Goal: Find specific page/section: Find specific page/section

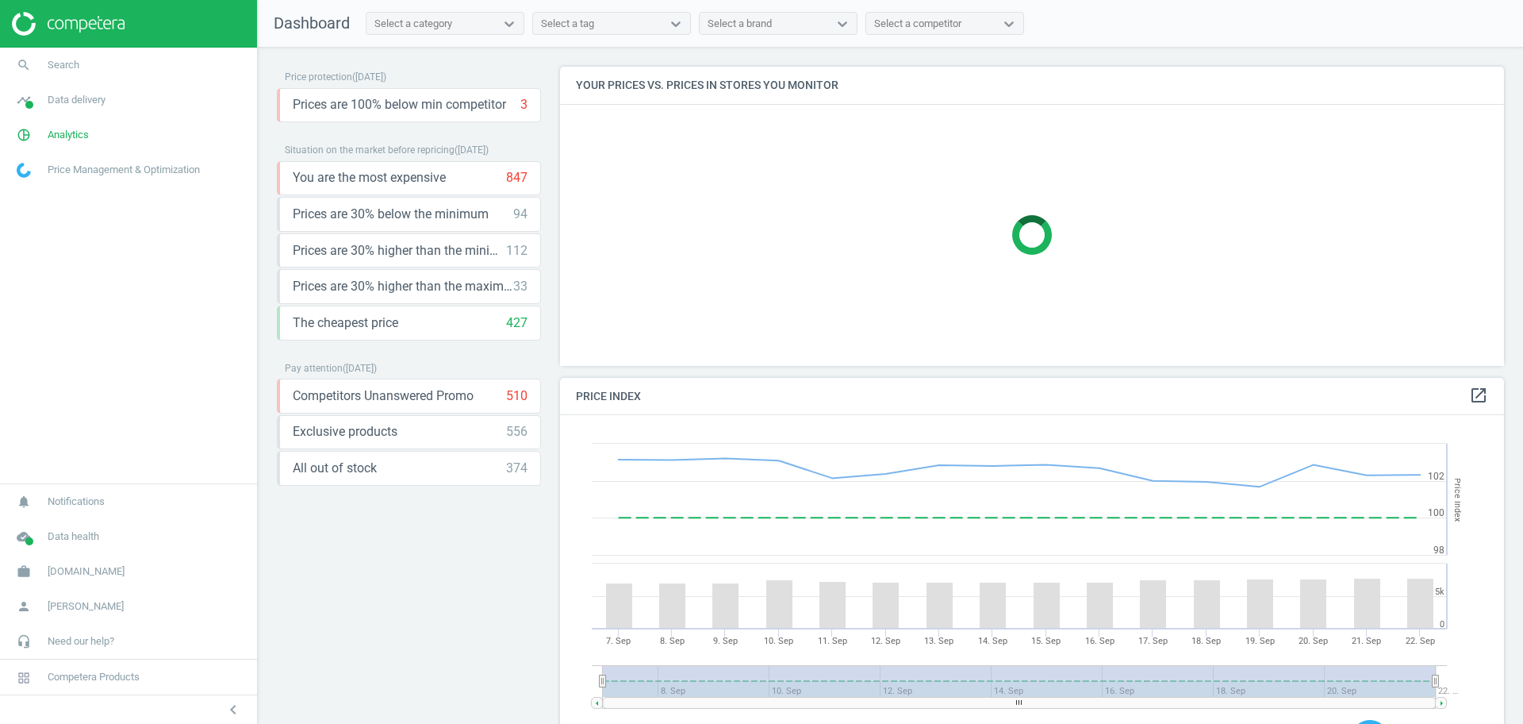
scroll to position [396, 960]
click at [83, 74] on link "search Search" at bounding box center [128, 65] width 257 height 35
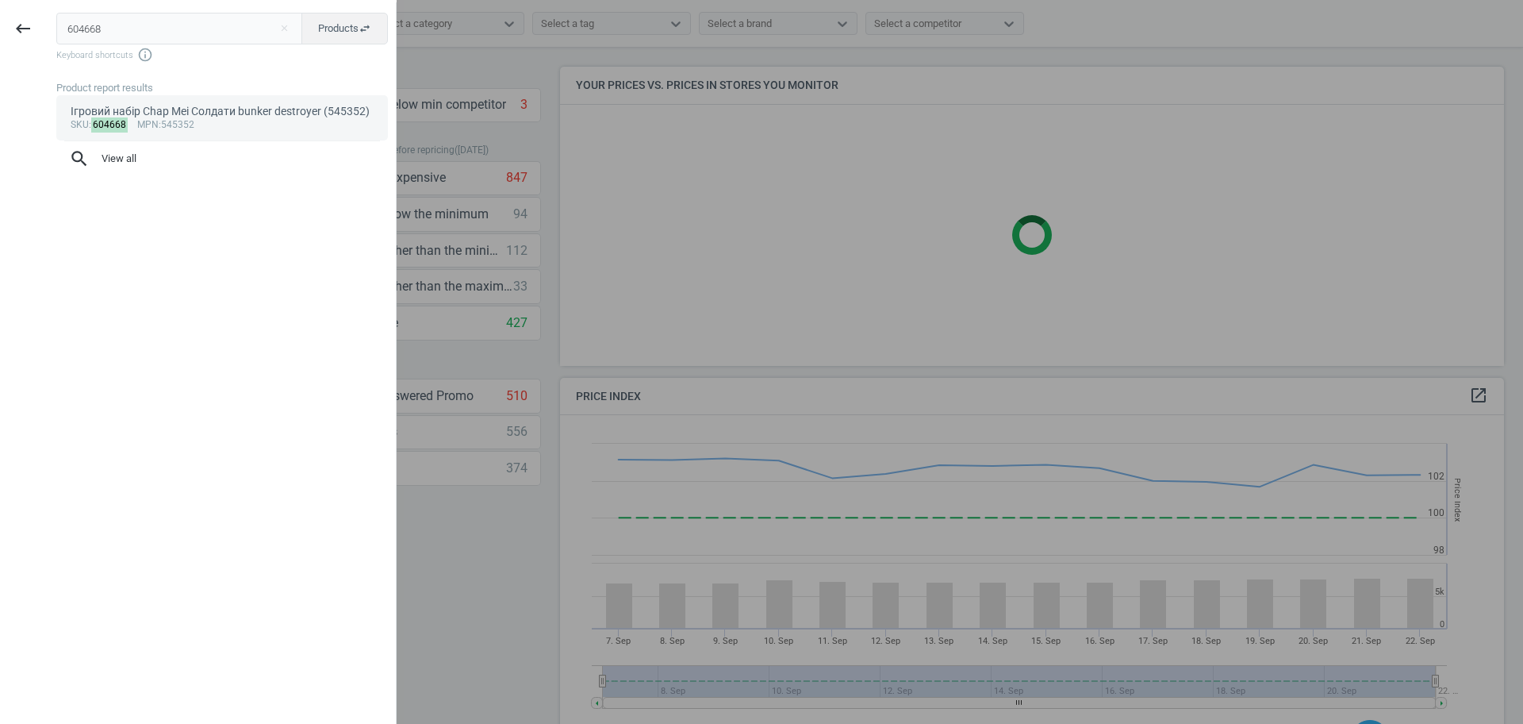
type input "604668"
click at [149, 123] on span "mpn" at bounding box center [147, 124] width 21 height 11
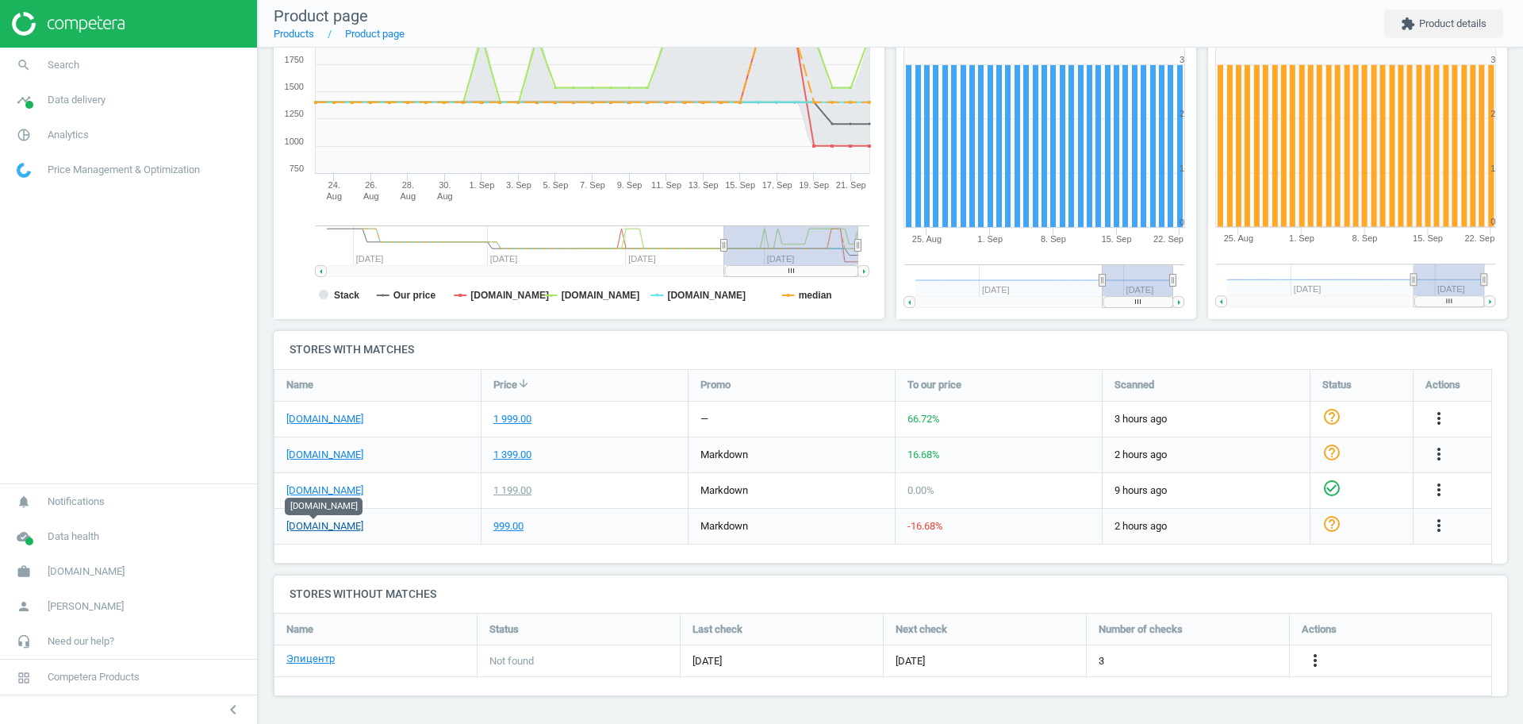
click at [321, 528] on link "[DOMAIN_NAME]" at bounding box center [324, 526] width 77 height 14
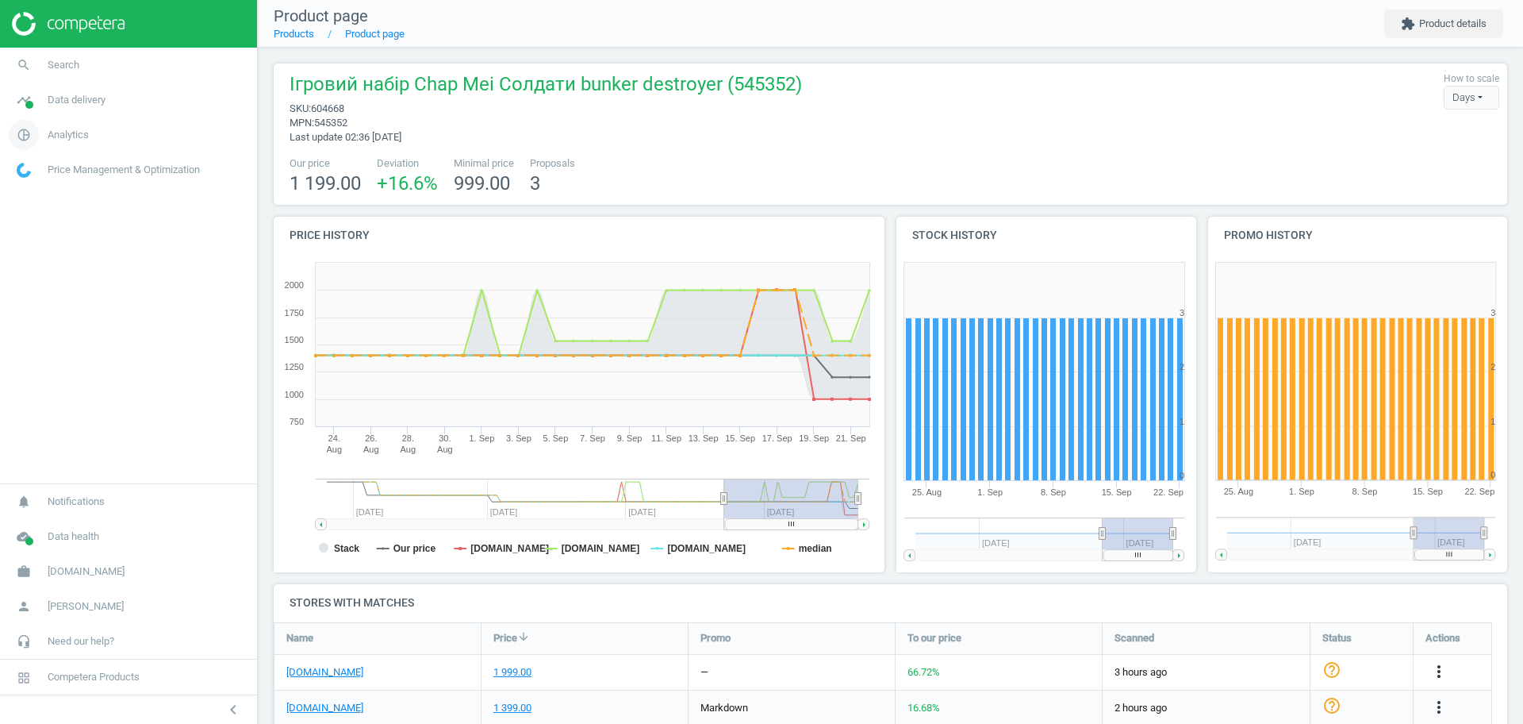
click at [59, 132] on span "Analytics" at bounding box center [68, 135] width 41 height 14
click at [39, 195] on span "Products" at bounding box center [35, 192] width 37 height 13
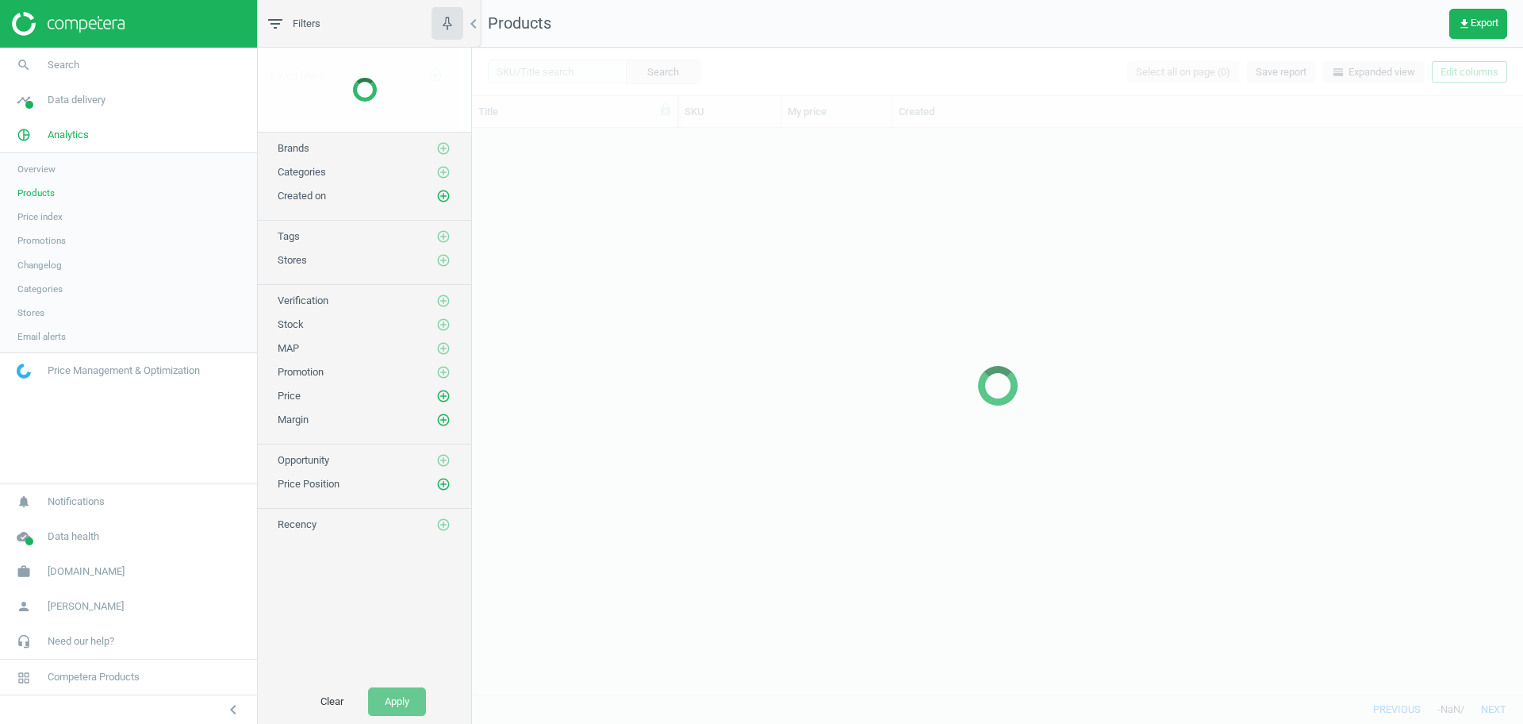
scroll to position [551, 1036]
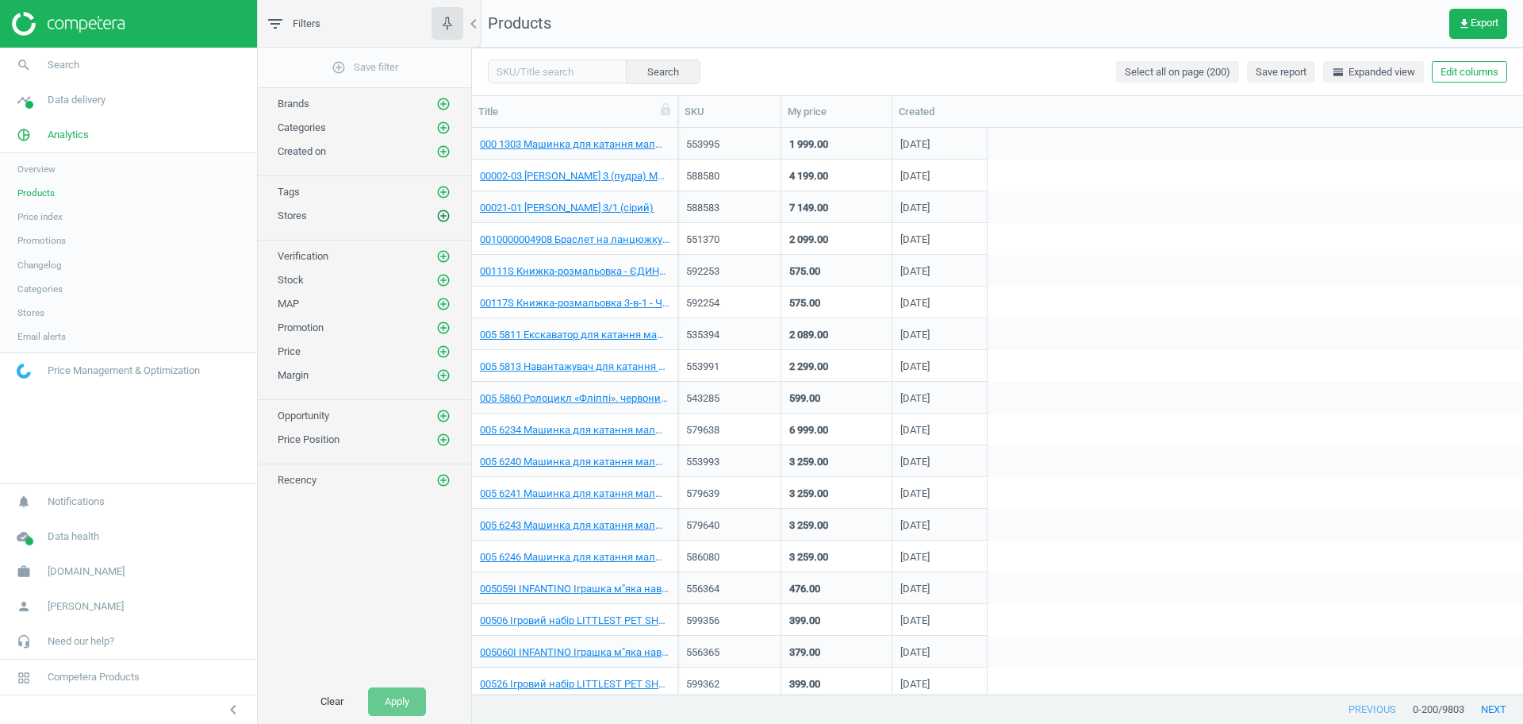
click at [445, 217] on icon "add_circle_outline" at bounding box center [443, 216] width 14 height 14
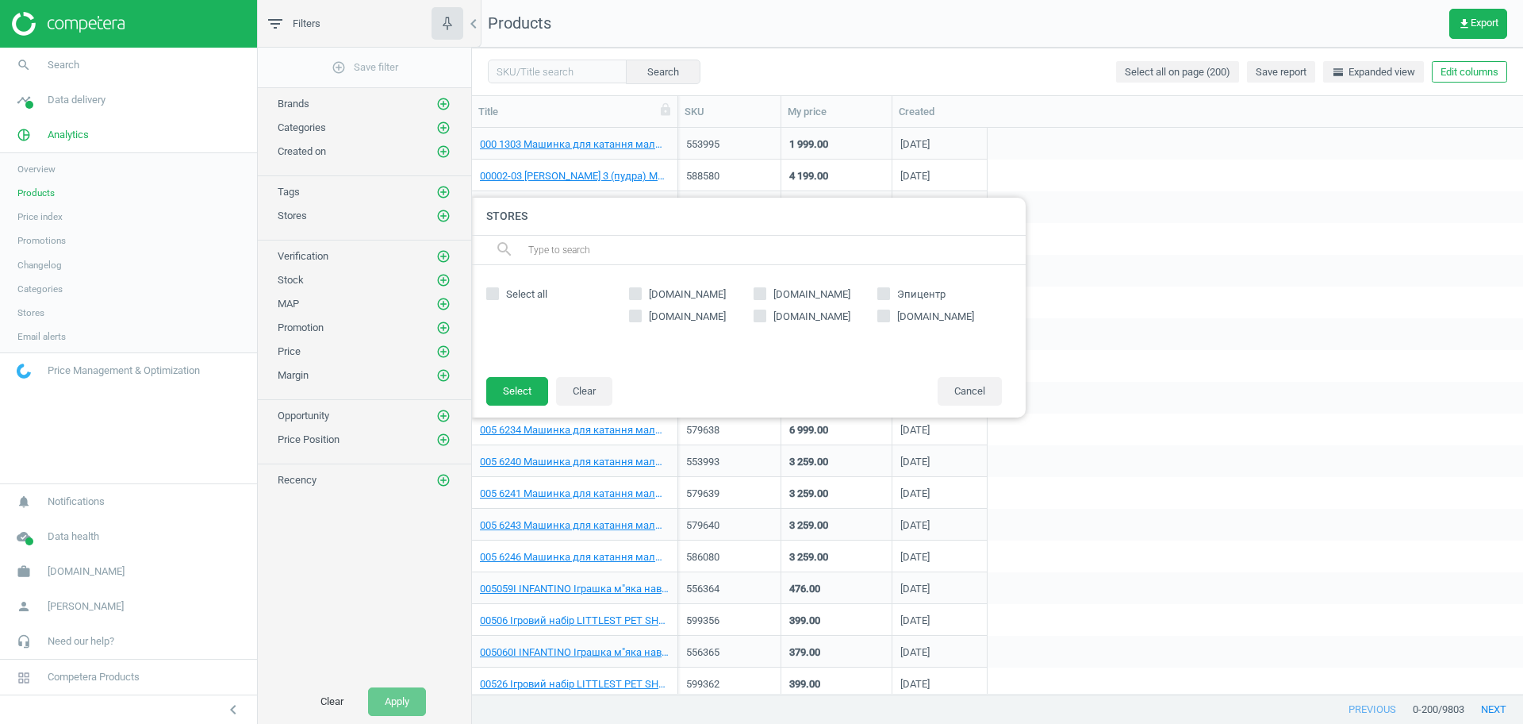
click at [785, 294] on span "[DOMAIN_NAME]" at bounding box center [811, 294] width 83 height 14
click at [765, 294] on input "[DOMAIN_NAME]" at bounding box center [759, 293] width 10 height 10
checkbox input "true"
click at [532, 391] on button "Select" at bounding box center [517, 391] width 62 height 29
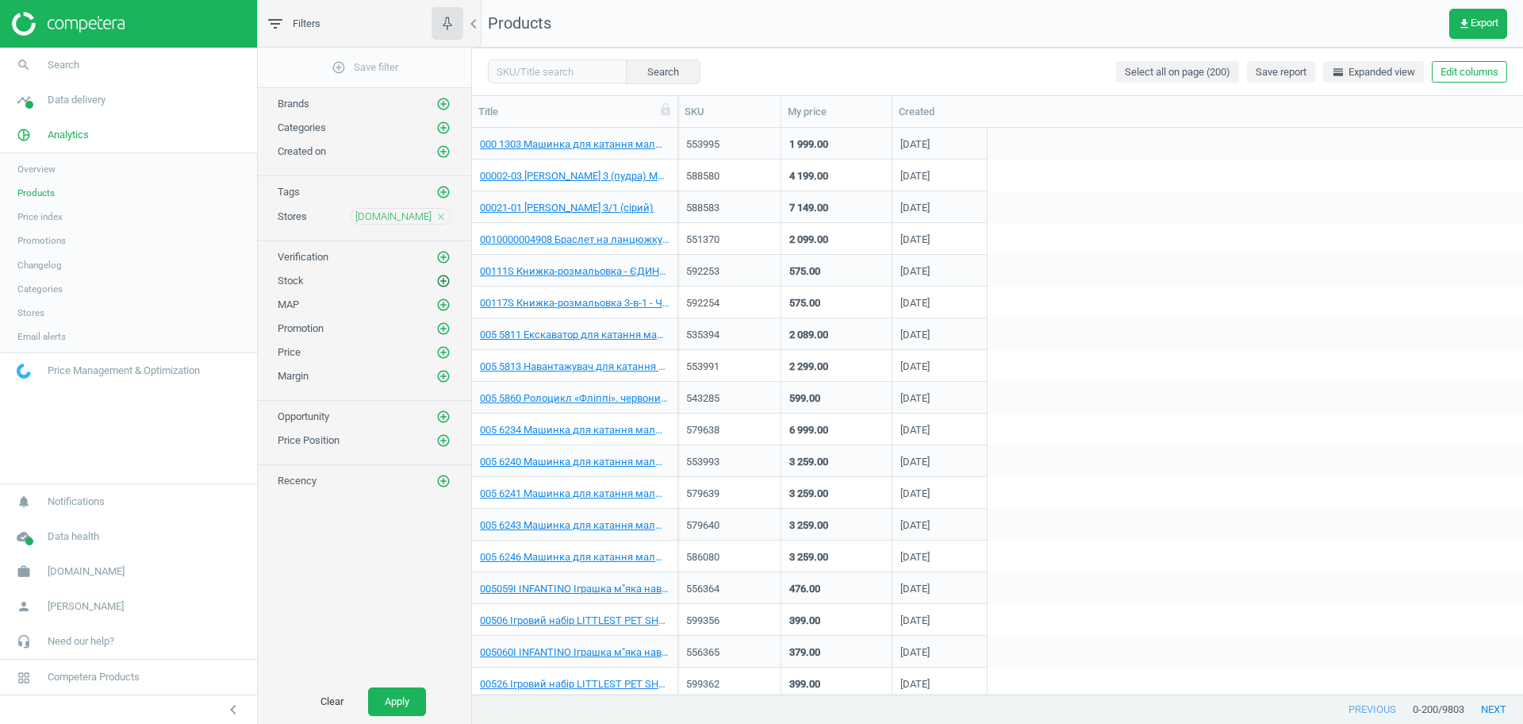
click at [440, 278] on icon "add_circle_outline" at bounding box center [443, 281] width 14 height 14
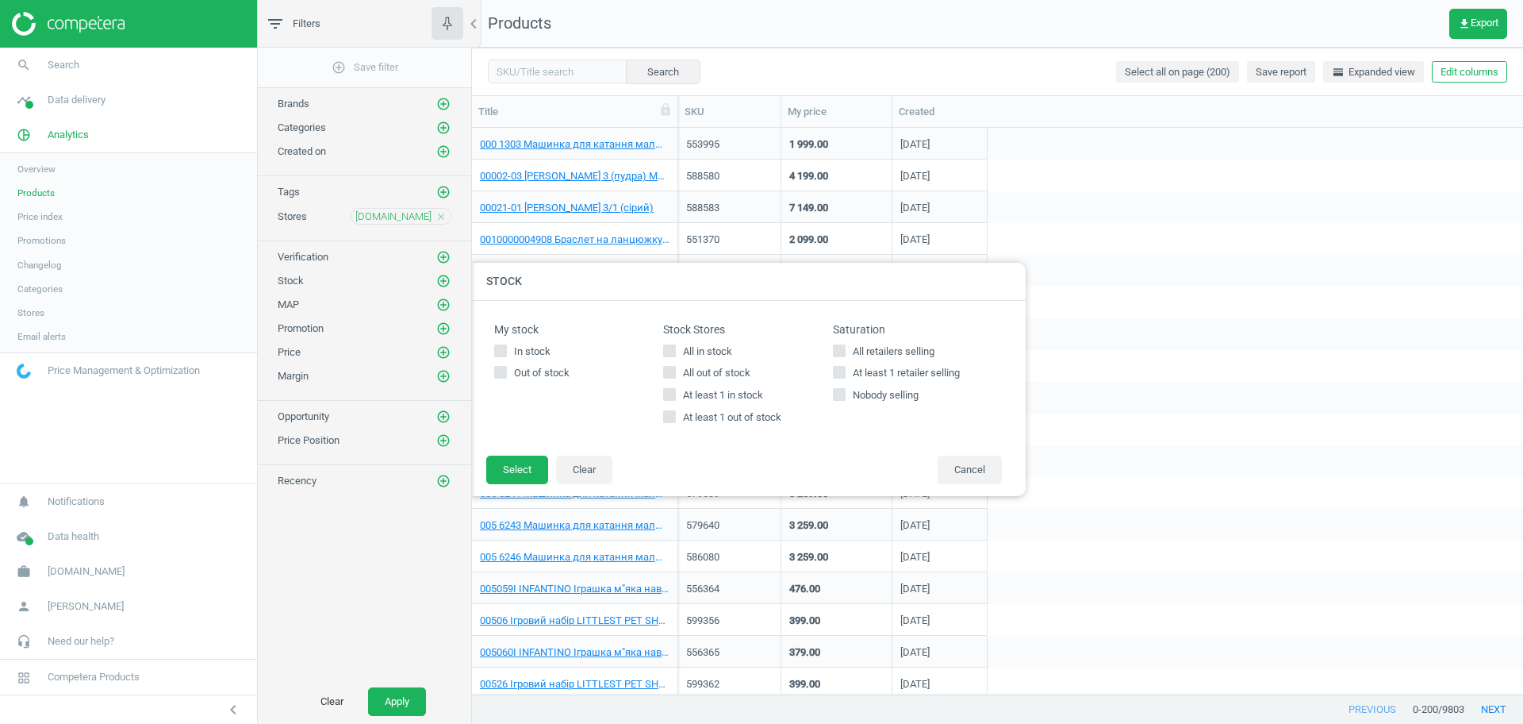
click at [690, 347] on span "All in stock" at bounding box center [708, 351] width 56 height 14
click at [675, 347] on input "All in stock" at bounding box center [670, 350] width 10 height 10
checkbox input "true"
click at [522, 481] on button "Select" at bounding box center [517, 469] width 62 height 29
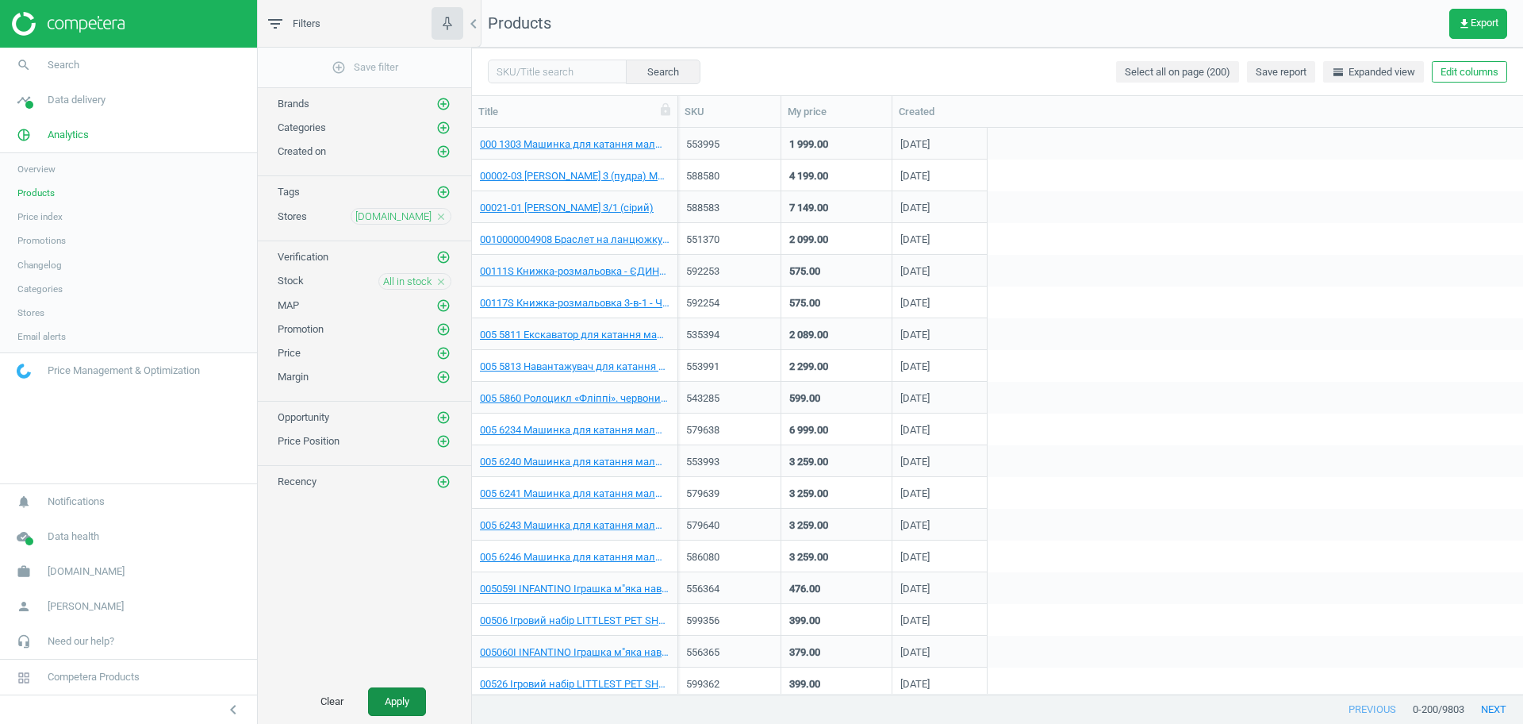
click at [411, 697] on button "Apply" at bounding box center [397, 701] width 58 height 29
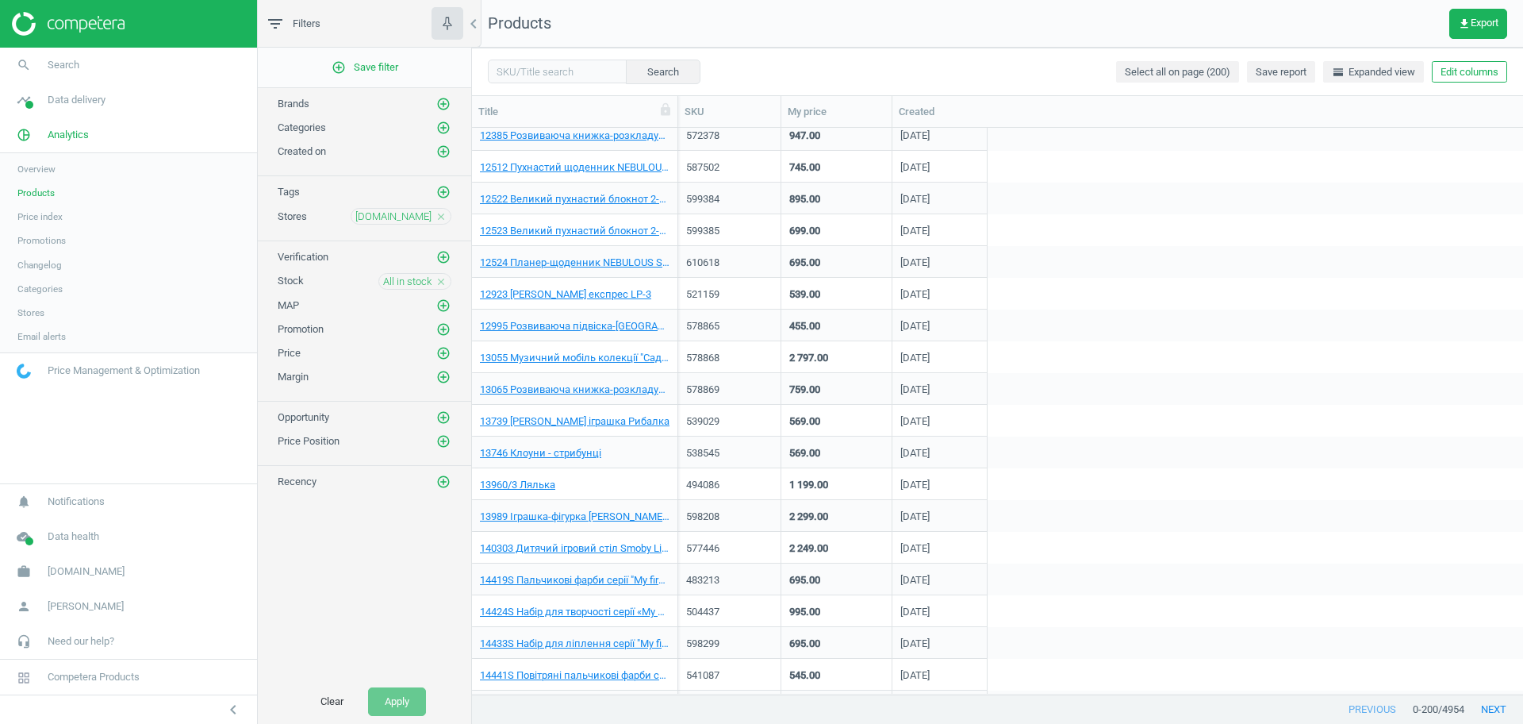
scroll to position [5781, 0]
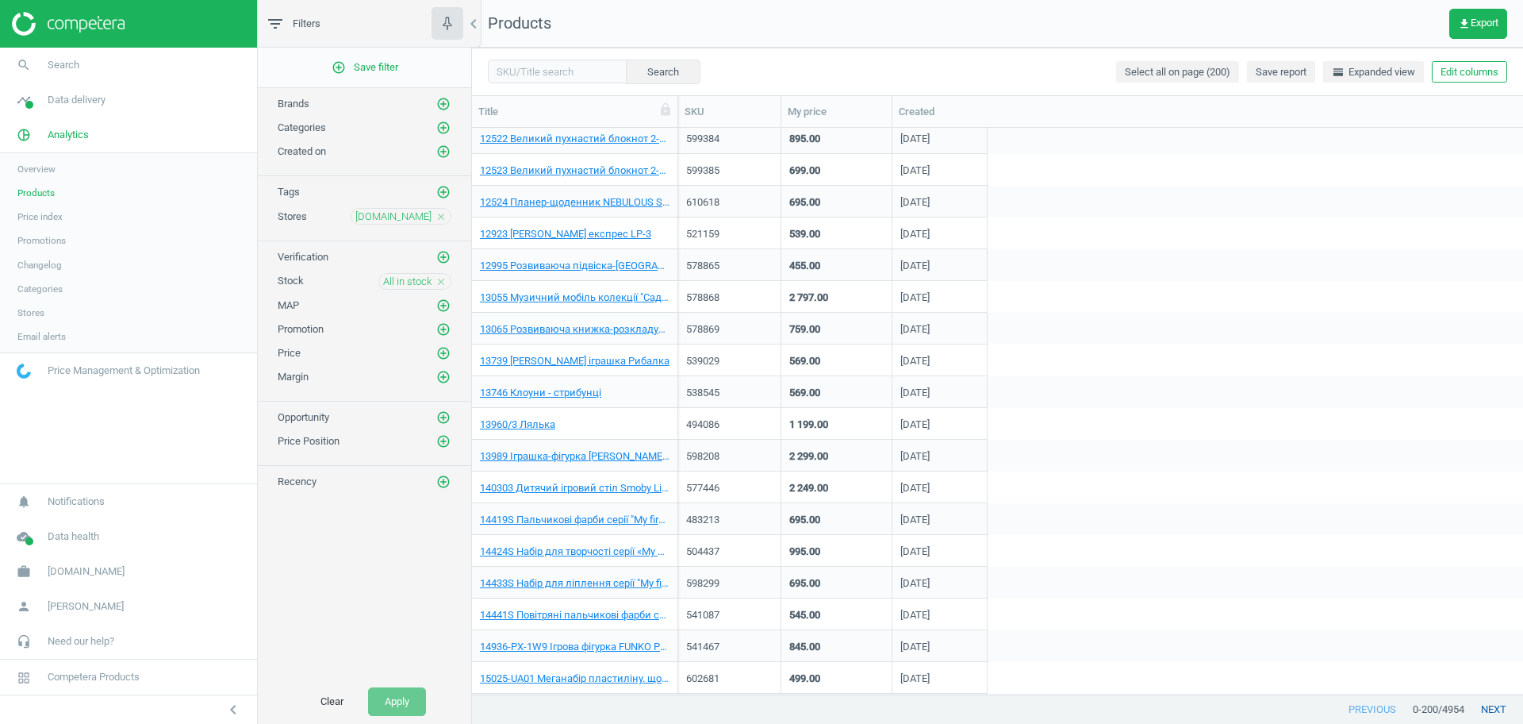
click at [1484, 708] on button "next" at bounding box center [1494, 709] width 59 height 29
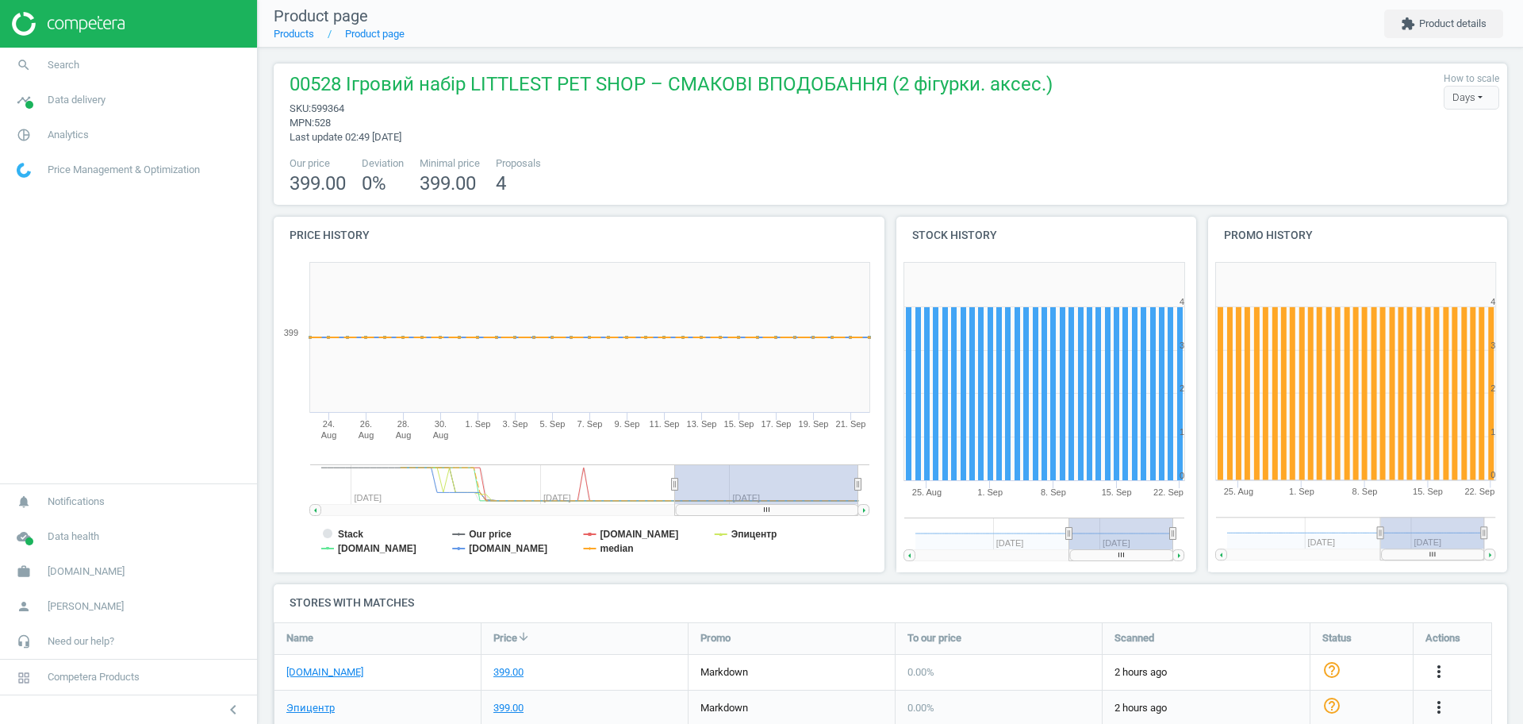
scroll to position [156, 0]
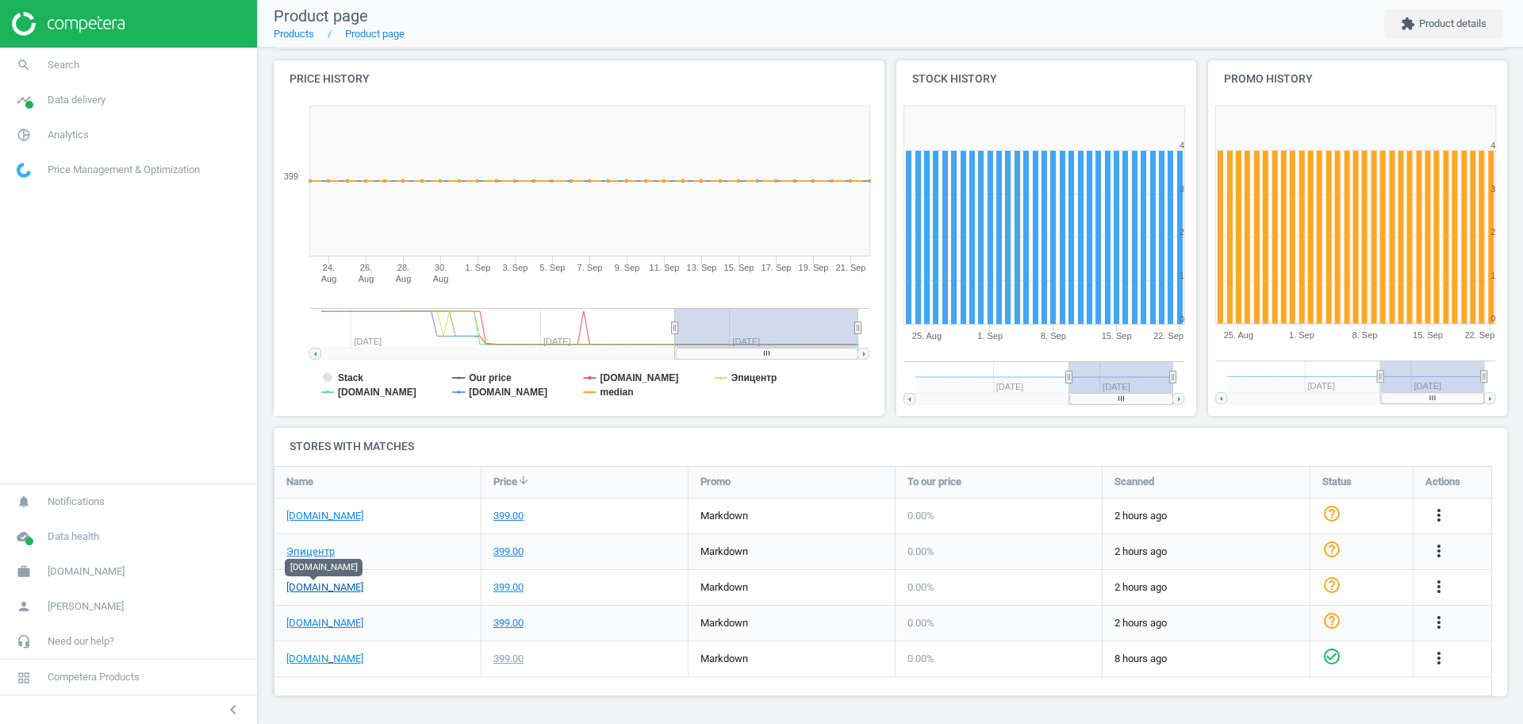
click at [323, 590] on link "[DOMAIN_NAME]" at bounding box center [324, 587] width 77 height 14
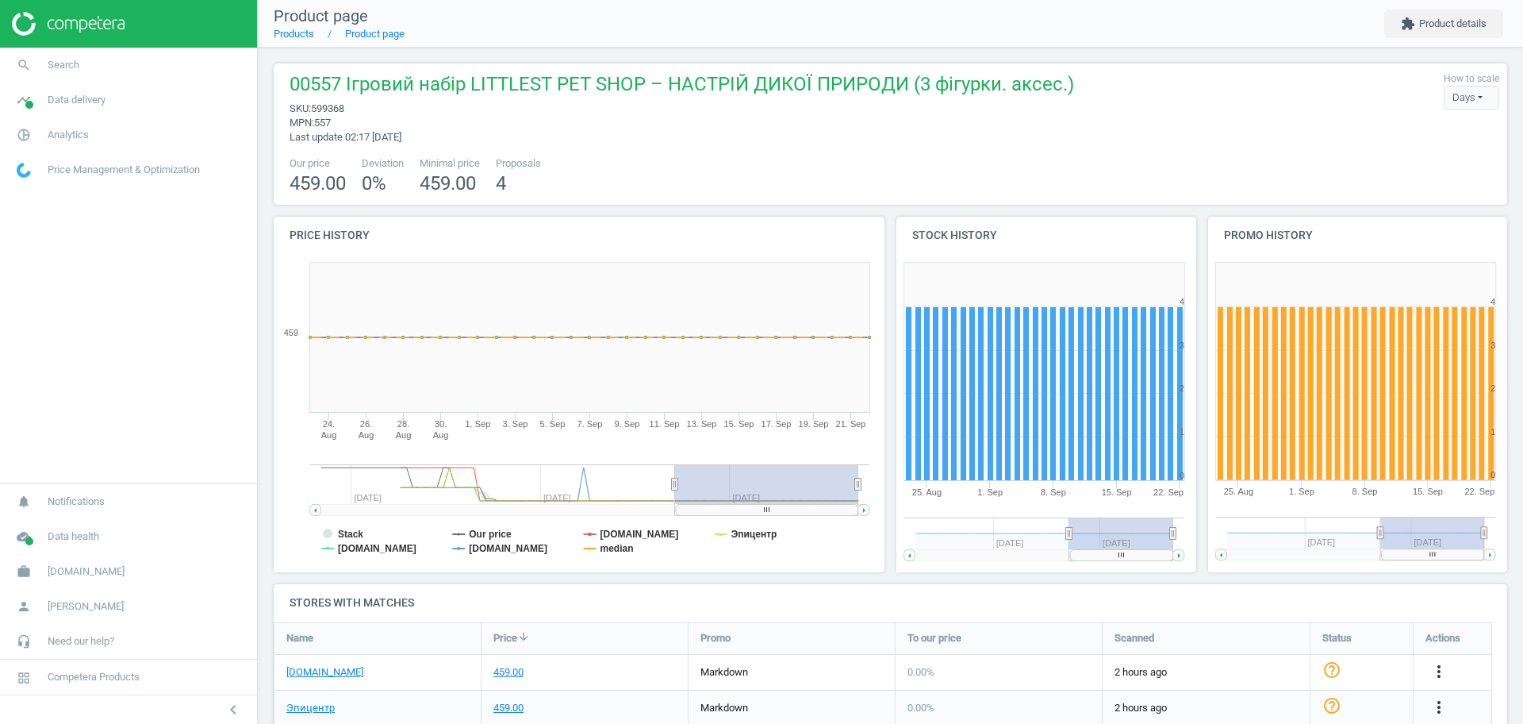
scroll to position [156, 0]
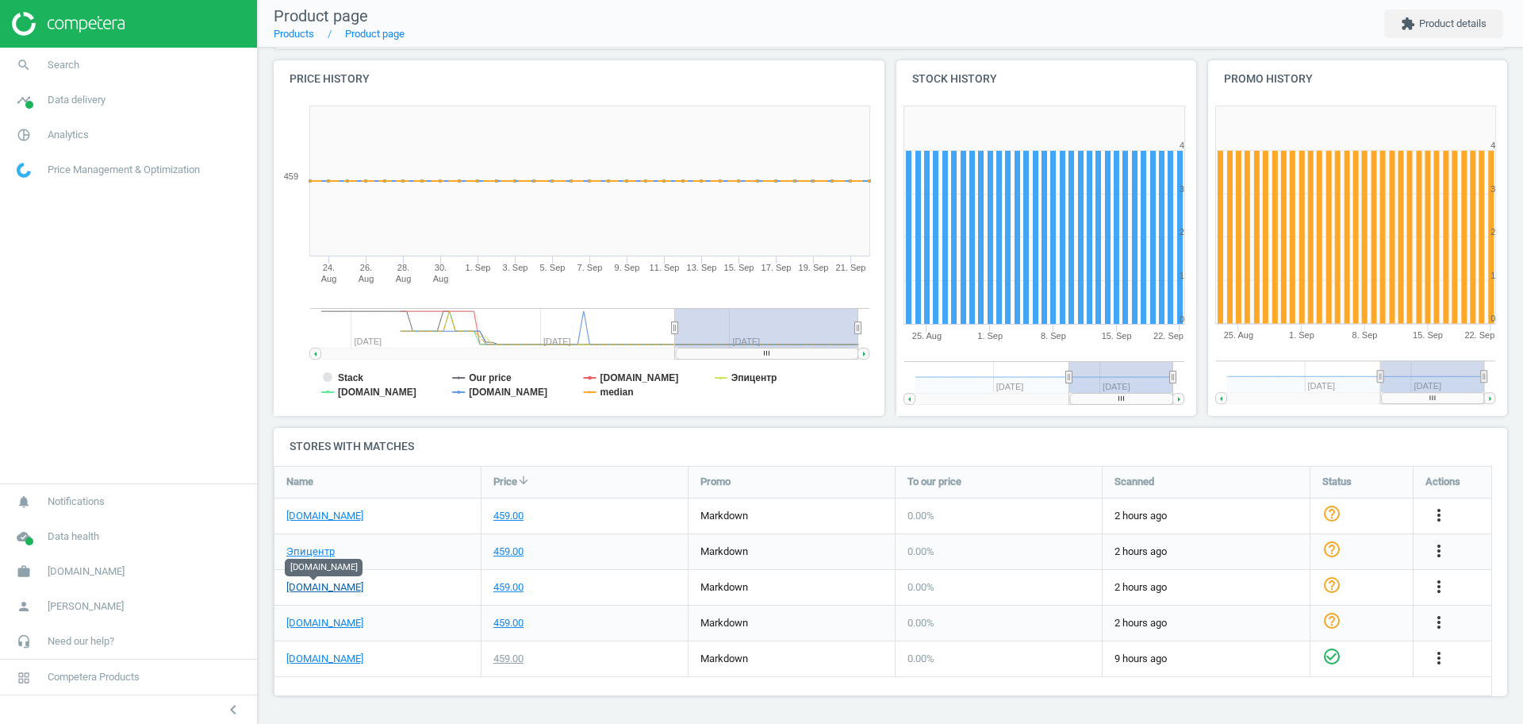
click at [321, 585] on link "[DOMAIN_NAME]" at bounding box center [324, 587] width 77 height 14
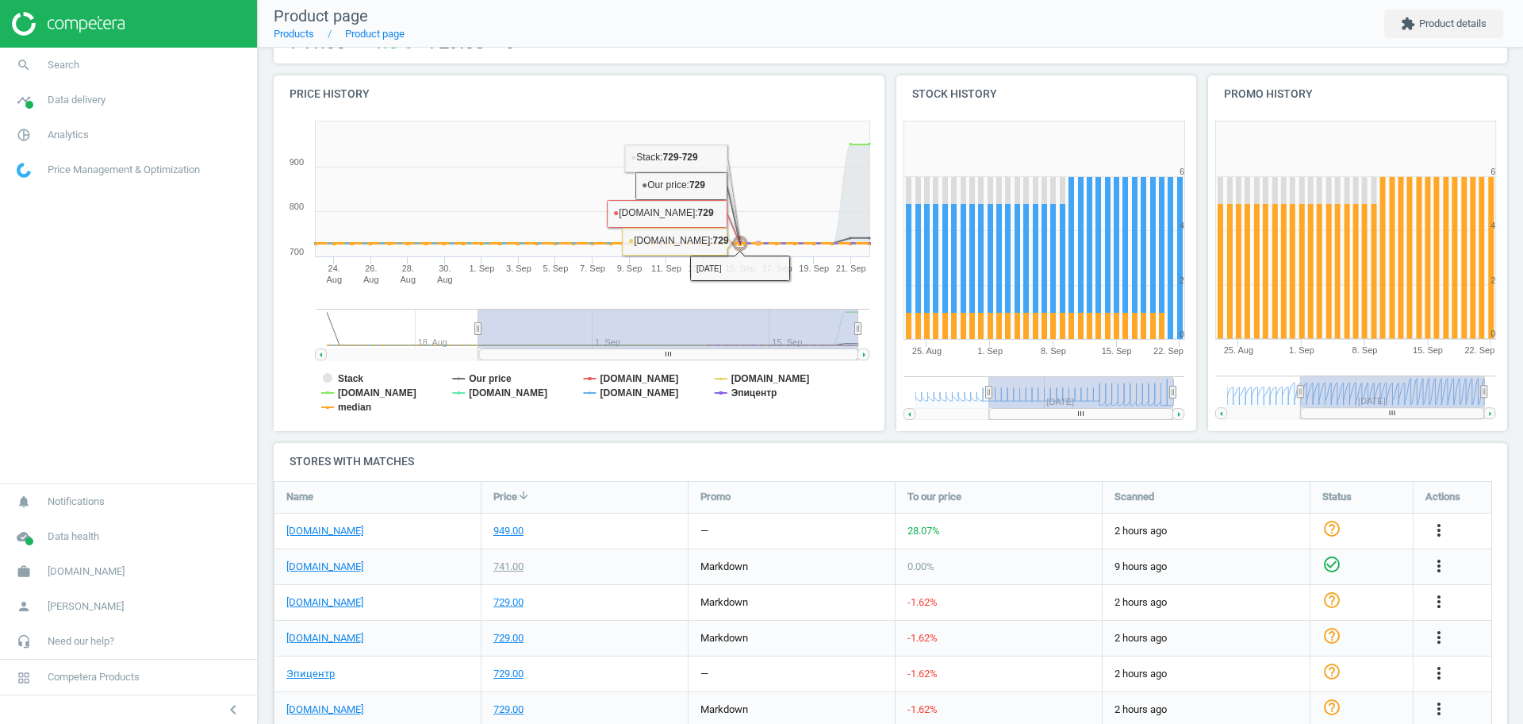
scroll to position [213, 0]
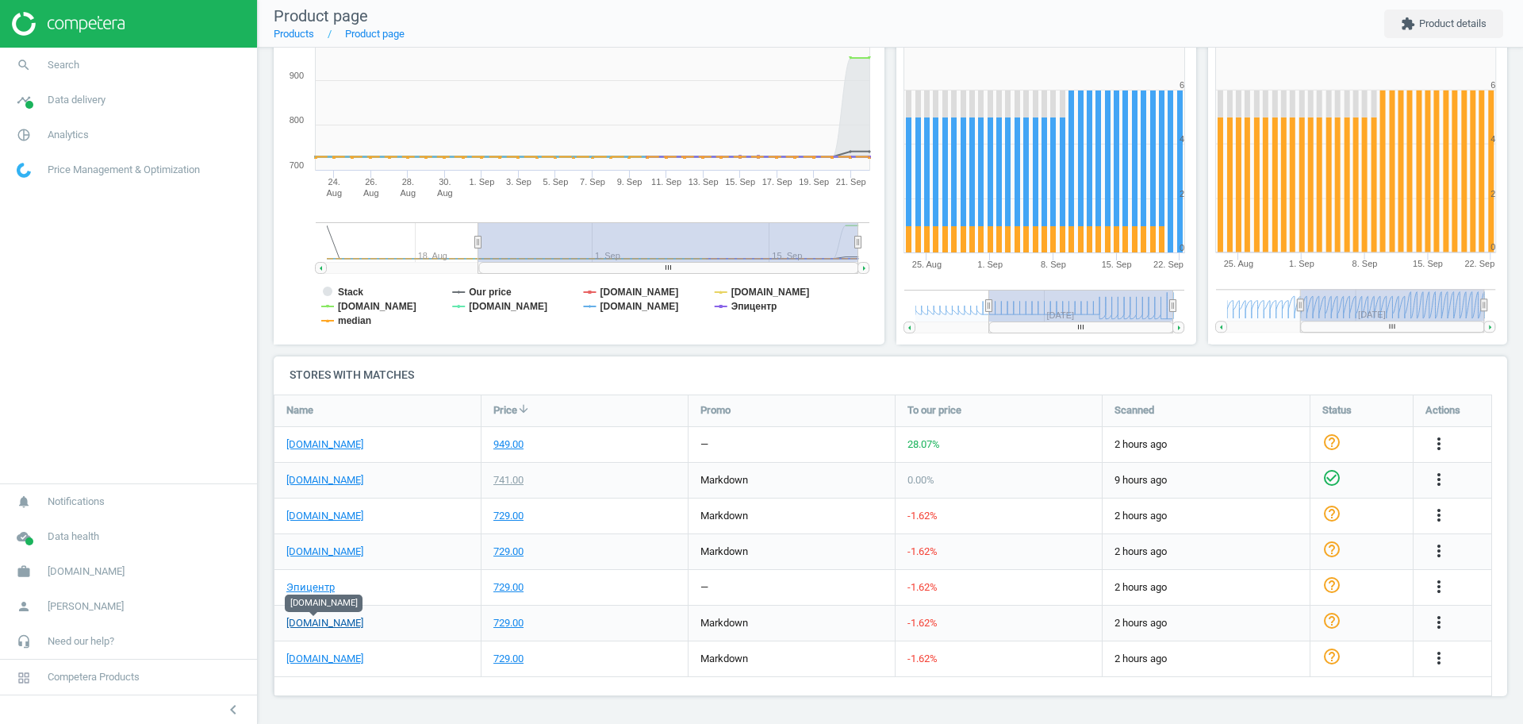
click at [313, 620] on link "[DOMAIN_NAME]" at bounding box center [324, 623] width 77 height 14
